Goal: Task Accomplishment & Management: Manage account settings

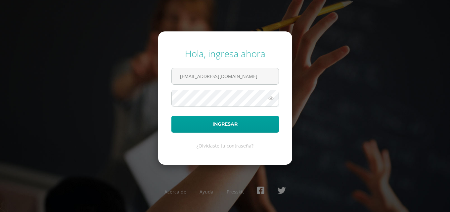
type input "monicaflorencio@osoriosandoval.edu.gt"
click at [172, 116] on button "Ingresar" at bounding box center [226, 124] width 108 height 17
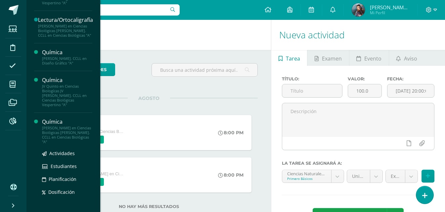
scroll to position [643, 0]
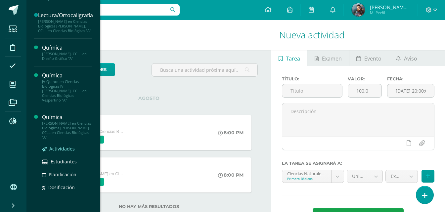
click at [61, 146] on span "Actividades" at bounding box center [62, 149] width 26 height 6
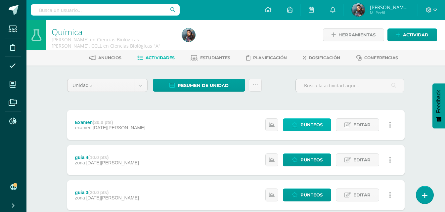
click at [320, 123] on span "Punteos" at bounding box center [312, 125] width 22 height 12
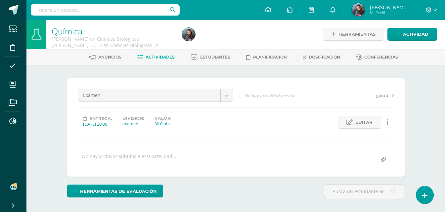
scroll to position [133, 0]
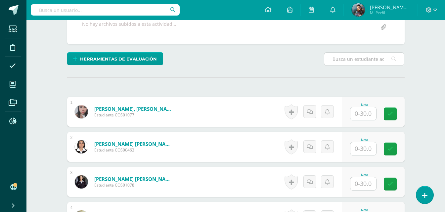
click at [341, 59] on input "text" at bounding box center [365, 59] width 80 height 13
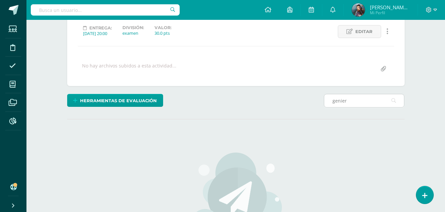
scroll to position [134, 0]
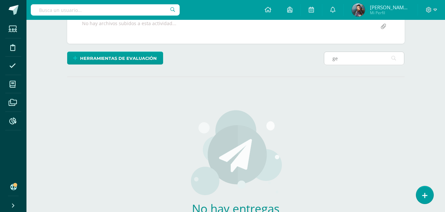
type input "g"
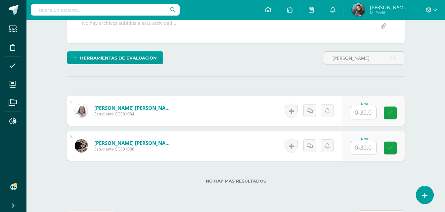
scroll to position [134, 0]
type input "mejia"
click at [369, 150] on input "text" at bounding box center [364, 147] width 26 height 13
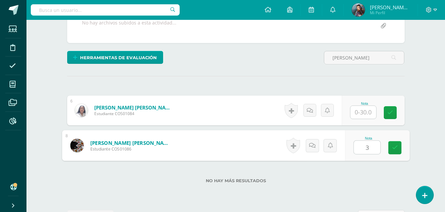
type input "30"
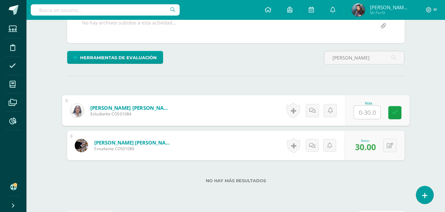
click at [368, 115] on input "text" at bounding box center [367, 112] width 26 height 13
type input "30"
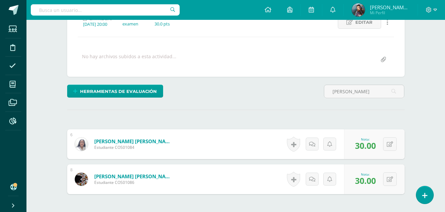
scroll to position [68, 0]
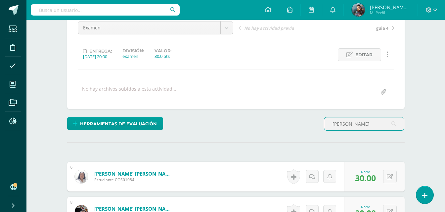
drag, startPoint x: 366, startPoint y: 130, endPoint x: 304, endPoint y: 131, distance: 61.6
click at [304, 131] on div "Herramientas de evaluación Lista de cotejo Escala de valoración Puntos Extra Su…" at bounding box center [236, 126] width 343 height 19
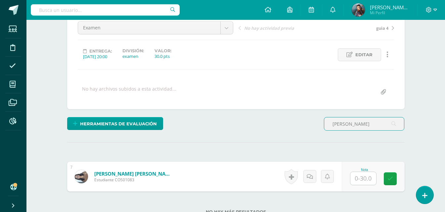
scroll to position [69, 0]
type input "cindy"
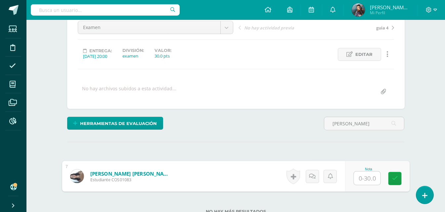
click at [367, 179] on input "text" at bounding box center [367, 178] width 26 height 13
type input "30"
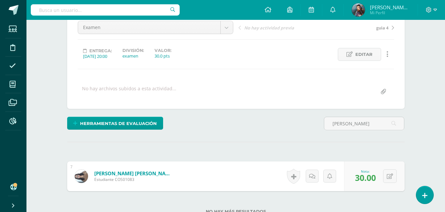
drag, startPoint x: 369, startPoint y: 131, endPoint x: 319, endPoint y: 132, distance: 49.7
click at [319, 132] on div "Herramientas de evaluación Lista de cotejo Escala de valoración Puntos Extra Su…" at bounding box center [236, 126] width 343 height 19
click at [394, 145] on div "¿Estás seguro que quieres eliminar esta actividad? Esto borrará la actividad y …" at bounding box center [236, 132] width 343 height 244
click at [355, 127] on input "cindy" at bounding box center [365, 123] width 80 height 13
type input "c"
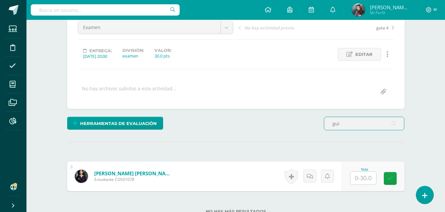
scroll to position [69, 0]
type input "gui"
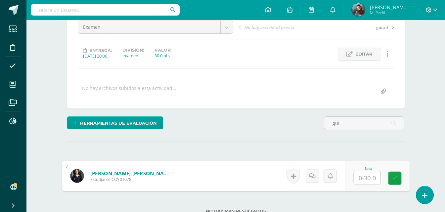
click at [360, 177] on input "text" at bounding box center [367, 178] width 26 height 13
type input "30"
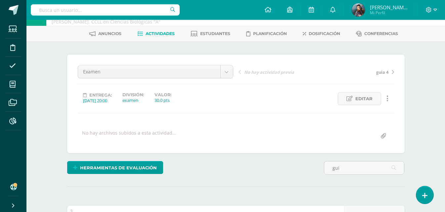
scroll to position [36, 0]
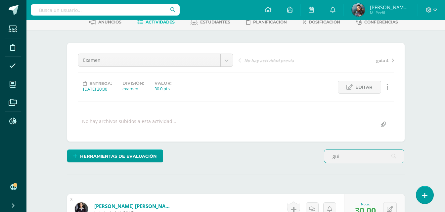
drag, startPoint x: 357, startPoint y: 157, endPoint x: 289, endPoint y: 158, distance: 67.6
click at [289, 158] on div "Herramientas de evaluación Lista de cotejo Escala de valoración Puntos Extra Su…" at bounding box center [236, 159] width 343 height 19
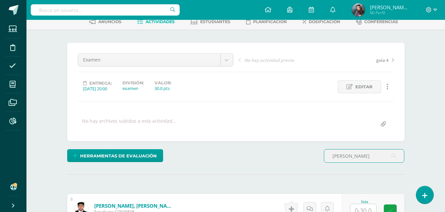
type input "mario"
drag, startPoint x: 359, startPoint y: 159, endPoint x: 305, endPoint y: 166, distance: 55.1
click at [305, 166] on div "Herramientas de evaluación Lista de cotejo Escala de valoración Puntos Extra Su…" at bounding box center [236, 158] width 343 height 19
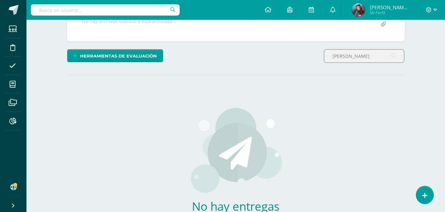
scroll to position [103, 0]
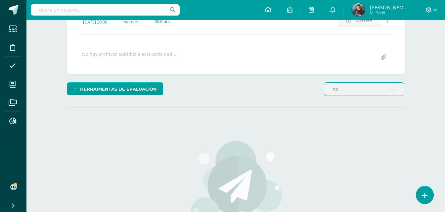
type input "n"
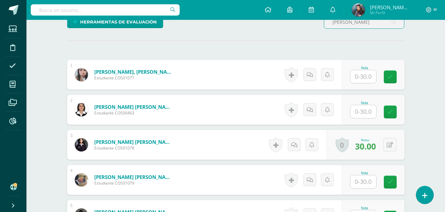
scroll to position [171, 0]
type input "ordoñez"
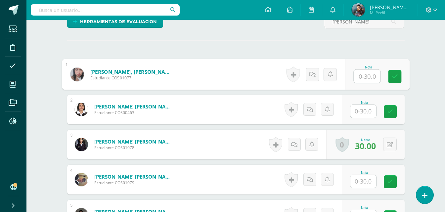
click at [372, 79] on input "text" at bounding box center [367, 76] width 26 height 13
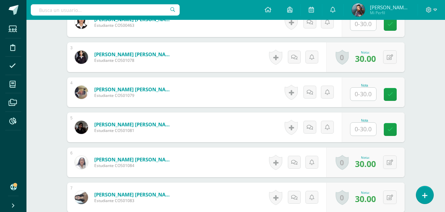
scroll to position [270, 0]
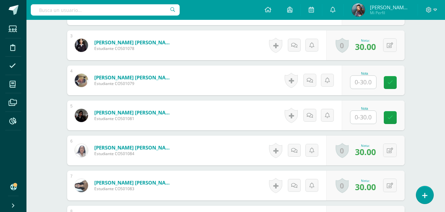
type input "30"
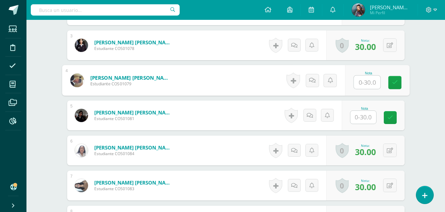
click at [372, 79] on input "text" at bounding box center [367, 82] width 26 height 13
type input "30"
click at [366, 117] on input "text" at bounding box center [364, 117] width 26 height 13
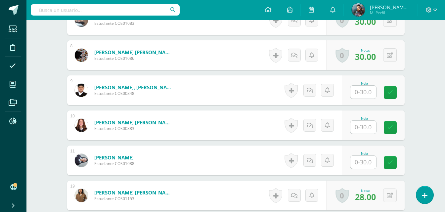
scroll to position [469, 0]
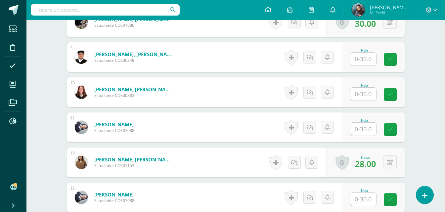
type input "20"
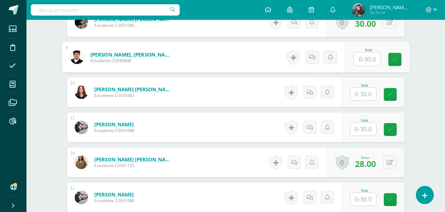
click at [357, 60] on input "text" at bounding box center [367, 59] width 26 height 13
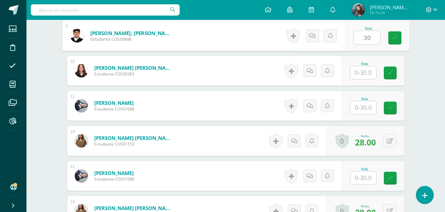
scroll to position [502, 0]
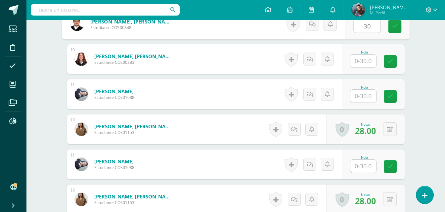
type input "30"
click at [361, 98] on input "text" at bounding box center [364, 96] width 26 height 13
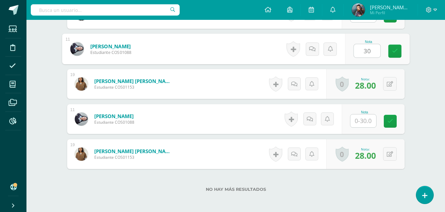
scroll to position [568, 0]
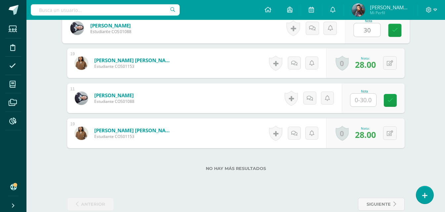
type input "30"
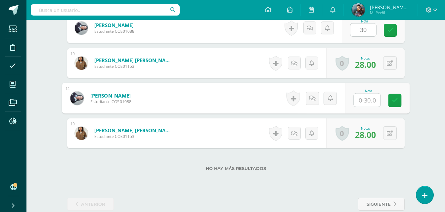
click at [360, 102] on input "text" at bounding box center [367, 100] width 26 height 13
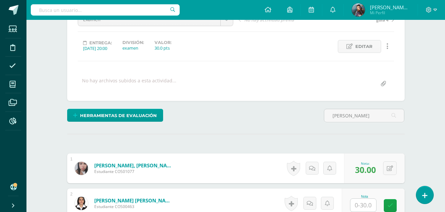
scroll to position [0, 0]
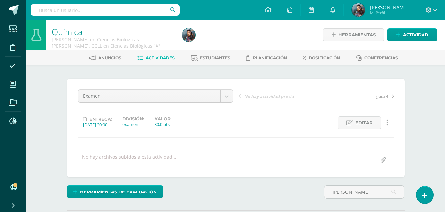
type input "30"
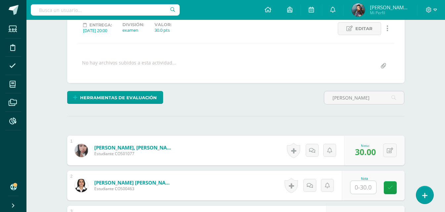
scroll to position [83, 0]
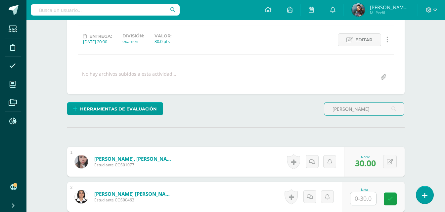
drag, startPoint x: 373, startPoint y: 107, endPoint x: 313, endPoint y: 109, distance: 59.6
click at [313, 109] on div "Herramientas de evaluación Lista de cotejo Escala de valoración Puntos Extra Su…" at bounding box center [236, 111] width 343 height 19
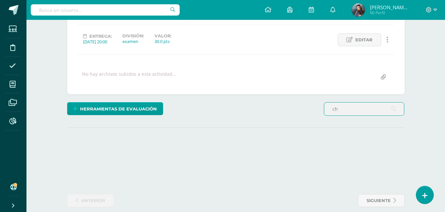
type input "c"
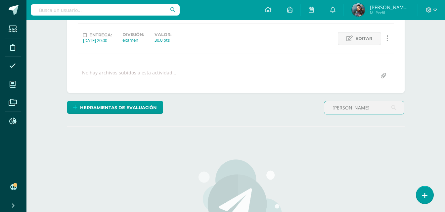
scroll to position [85, 0]
type input "x"
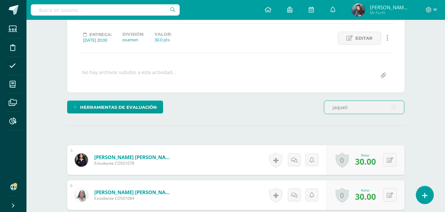
type input "jaquelin"
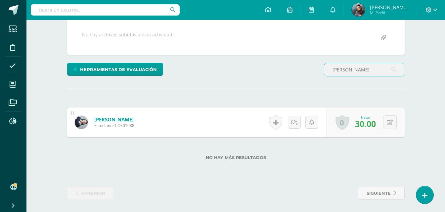
scroll to position [124, 0]
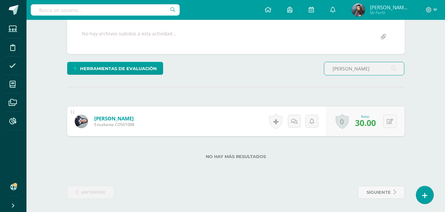
drag, startPoint x: 363, startPoint y: 65, endPoint x: 297, endPoint y: 63, distance: 66.3
click at [297, 63] on div "Herramientas de evaluación Lista de cotejo Escala de valoración Puntos Extra Su…" at bounding box center [236, 71] width 343 height 19
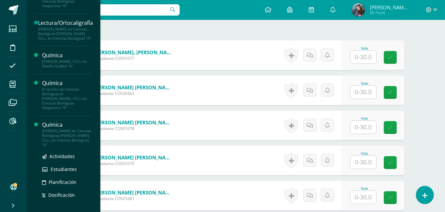
scroll to position [643, 0]
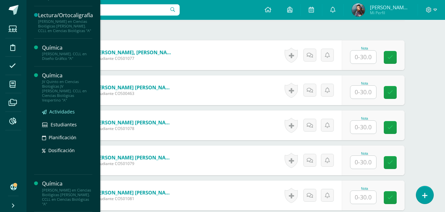
click at [48, 108] on link "Actividades" at bounding box center [67, 112] width 50 height 8
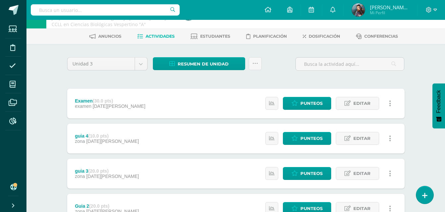
scroll to position [33, 0]
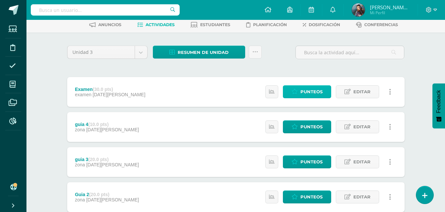
click at [308, 89] on span "Punteos" at bounding box center [312, 92] width 22 height 12
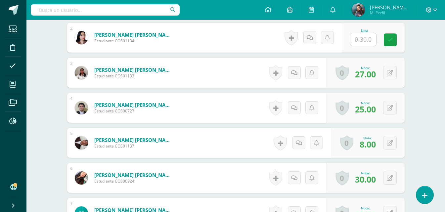
scroll to position [289, 0]
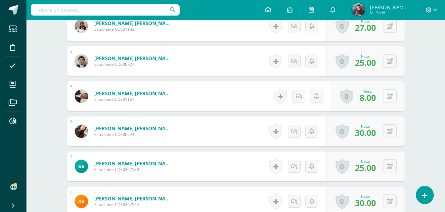
click at [392, 97] on icon at bounding box center [390, 97] width 6 height 6
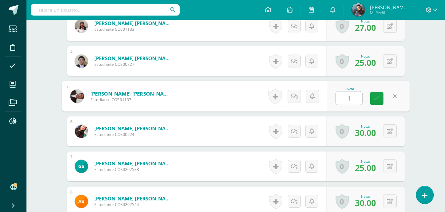
type input "13"
click at [382, 101] on link at bounding box center [377, 98] width 13 height 13
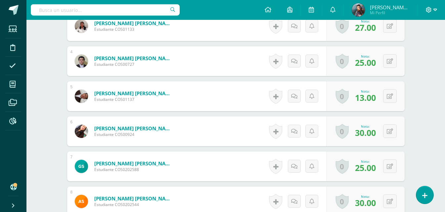
click at [429, 11] on icon at bounding box center [430, 10] width 6 height 6
click at [417, 44] on span "Cerrar sesión" at bounding box center [415, 45] width 30 height 6
